Goal: Find specific page/section: Find specific page/section

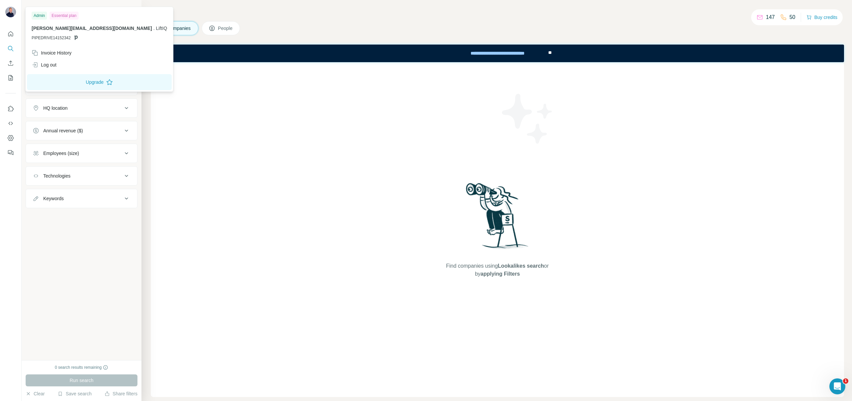
click at [2, 34] on div at bounding box center [10, 91] width 21 height 135
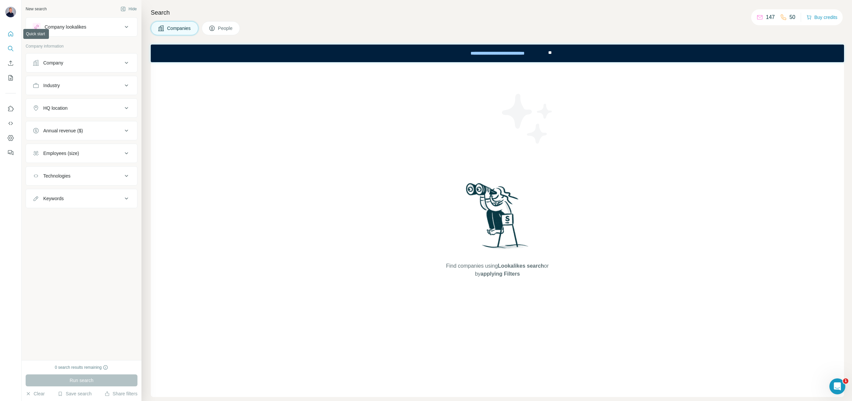
click at [9, 34] on icon "Quick start" at bounding box center [10, 34] width 7 height 7
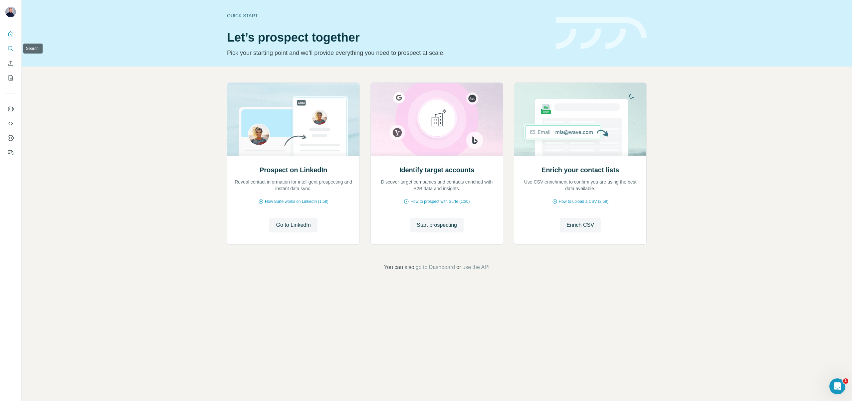
click at [9, 47] on icon "Search" at bounding box center [10, 48] width 7 height 7
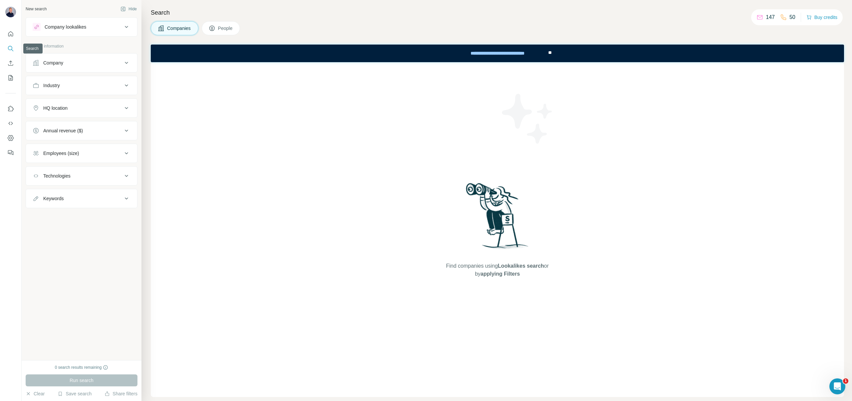
click at [9, 47] on icon "Search" at bounding box center [10, 48] width 7 height 7
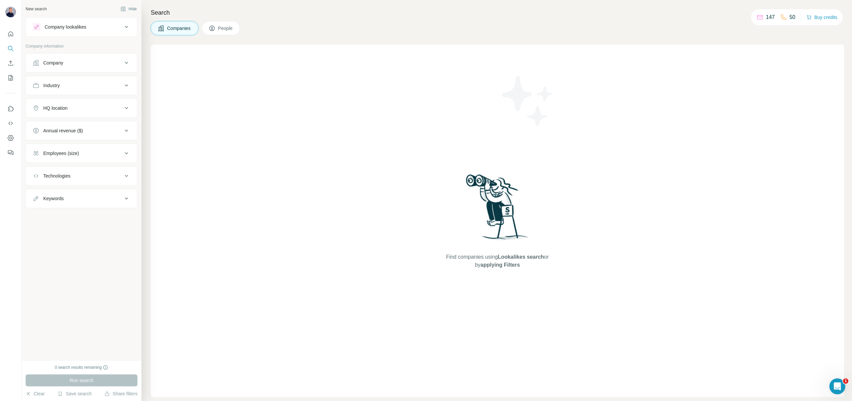
click at [55, 67] on button "Company" at bounding box center [81, 63] width 111 height 16
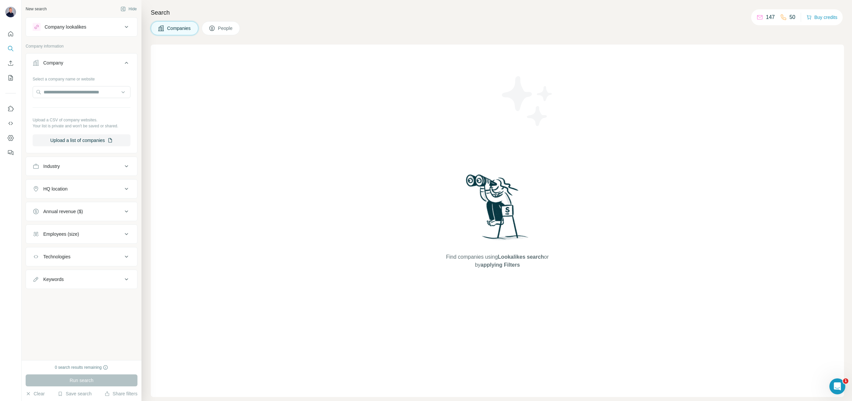
click at [55, 67] on button "Company" at bounding box center [81, 64] width 111 height 19
